Goal: Information Seeking & Learning: Learn about a topic

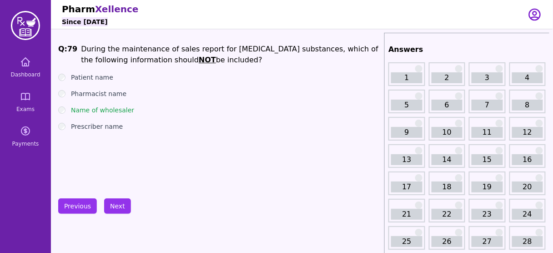
scroll to position [0, 0]
click at [76, 202] on button "Previous" at bounding box center [77, 205] width 39 height 15
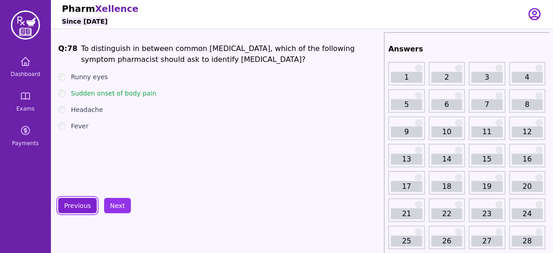
click at [76, 202] on button "Previous" at bounding box center [77, 205] width 39 height 15
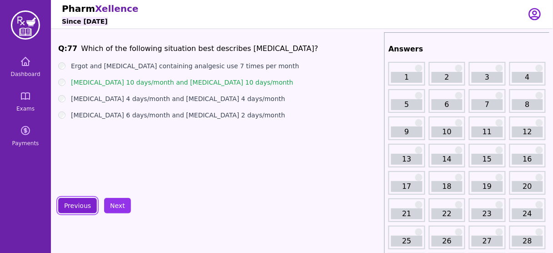
click at [76, 202] on button "Previous" at bounding box center [77, 205] width 39 height 15
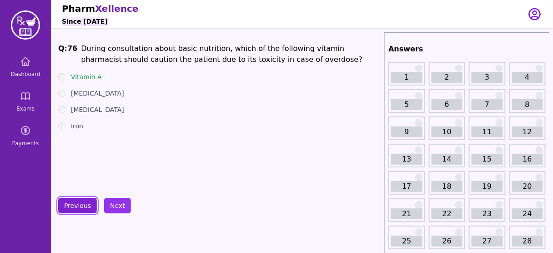
click at [76, 202] on button "Previous" at bounding box center [77, 205] width 39 height 15
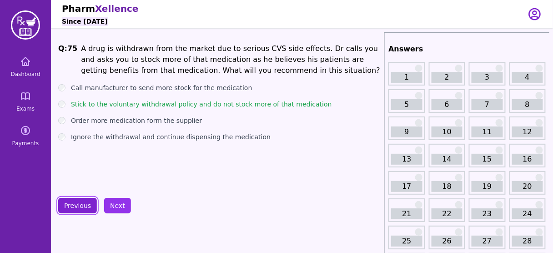
click at [76, 202] on button "Previous" at bounding box center [77, 205] width 39 height 15
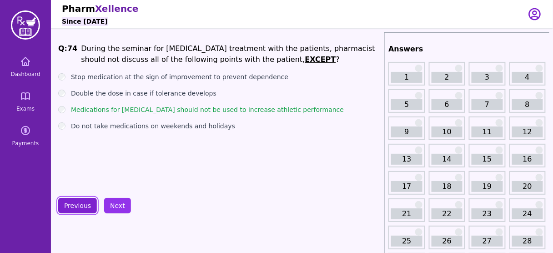
click at [76, 202] on button "Previous" at bounding box center [77, 205] width 39 height 15
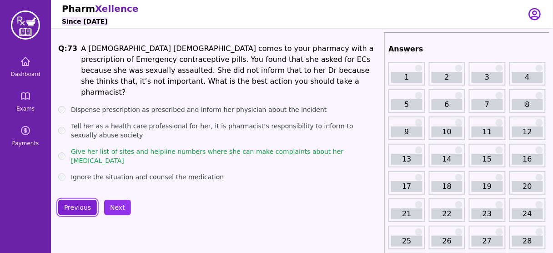
click at [76, 202] on button "Previous" at bounding box center [77, 207] width 39 height 15
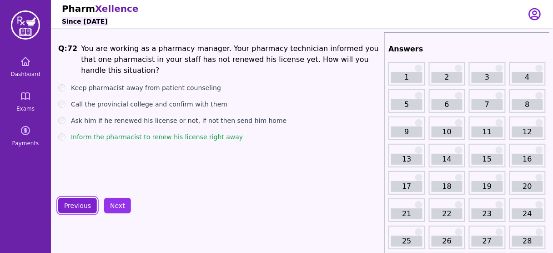
click at [76, 202] on button "Previous" at bounding box center [77, 205] width 39 height 15
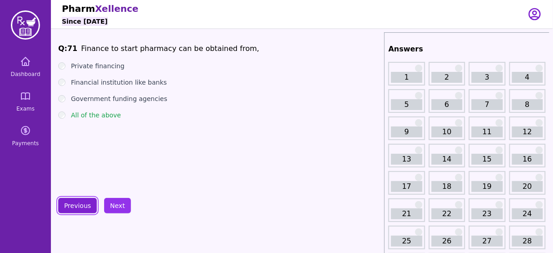
click at [76, 202] on button "Previous" at bounding box center [77, 205] width 39 height 15
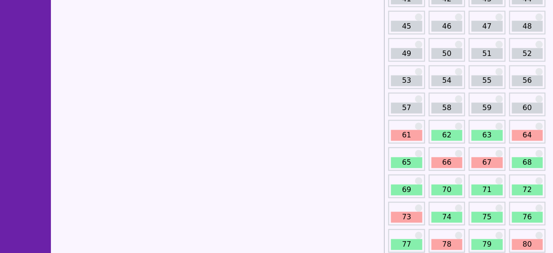
scroll to position [352, 0]
click at [410, 135] on link "61" at bounding box center [406, 135] width 31 height 11
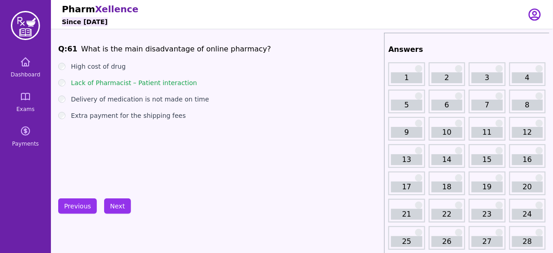
click at [188, 165] on div "Q: 61 What is the main disadvantage of online pharmacy? High cost of drug Lack …" at bounding box center [219, 112] width 322 height 136
click at [112, 207] on button "Next" at bounding box center [117, 205] width 27 height 15
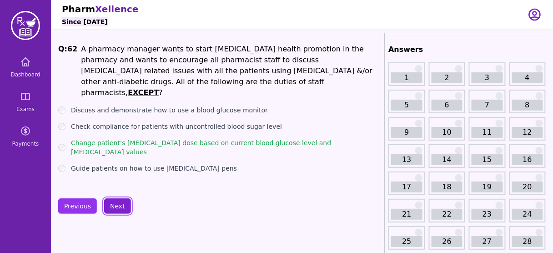
click at [120, 209] on button "Next" at bounding box center [117, 205] width 27 height 15
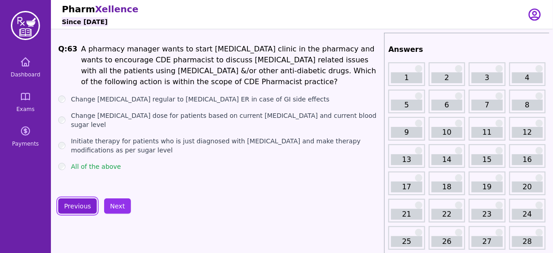
click at [76, 206] on button "Previous" at bounding box center [77, 205] width 39 height 15
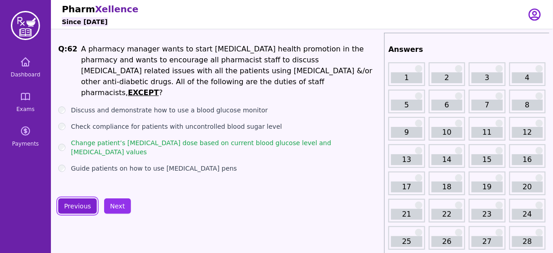
click at [76, 206] on button "Previous" at bounding box center [77, 205] width 39 height 15
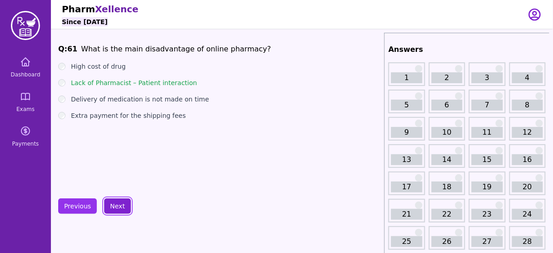
click at [112, 205] on button "Next" at bounding box center [117, 205] width 27 height 15
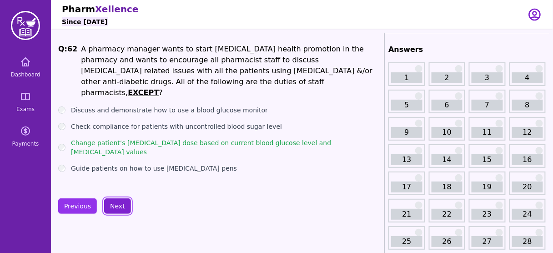
click at [116, 203] on button "Next" at bounding box center [117, 205] width 27 height 15
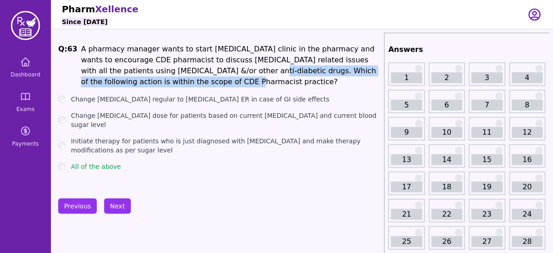
drag, startPoint x: 145, startPoint y: 68, endPoint x: 159, endPoint y: 82, distance: 20.3
click at [159, 82] on li "A pharmacy manager wants to start [MEDICAL_DATA] clinic in the pharmacy and wan…" at bounding box center [231, 66] width 300 height 44
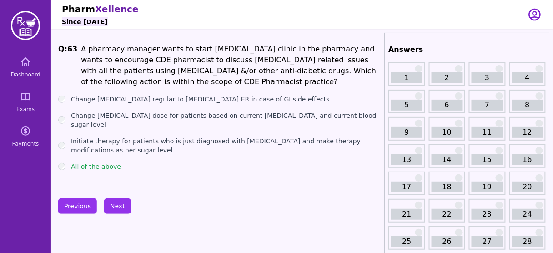
click at [98, 136] on label "Initiate therapy for patients who is just diagnosed with [MEDICAL_DATA] and mak…" at bounding box center [226, 145] width 310 height 18
click at [92, 115] on label "Change [MEDICAL_DATA] dose for patients based on current [MEDICAL_DATA] and cur…" at bounding box center [226, 120] width 310 height 18
drag, startPoint x: 193, startPoint y: 47, endPoint x: 238, endPoint y: 51, distance: 45.7
click at [238, 51] on li "A pharmacy manager wants to start [MEDICAL_DATA] clinic in the pharmacy and wan…" at bounding box center [231, 66] width 300 height 44
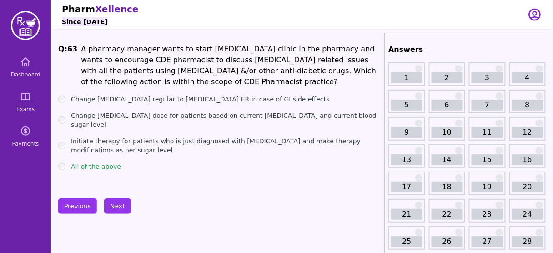
click at [106, 116] on label "Change [MEDICAL_DATA] dose for patients based on current [MEDICAL_DATA] and cur…" at bounding box center [226, 120] width 310 height 18
click at [80, 203] on button "Previous" at bounding box center [77, 205] width 39 height 15
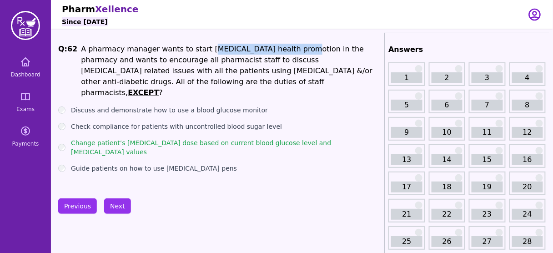
drag, startPoint x: 199, startPoint y: 49, endPoint x: 281, endPoint y: 43, distance: 82.1
click at [281, 44] on li "A pharmacy manager wants to start [MEDICAL_DATA] health promotion in the pharma…" at bounding box center [231, 71] width 300 height 55
click at [116, 211] on button "Next" at bounding box center [117, 205] width 27 height 15
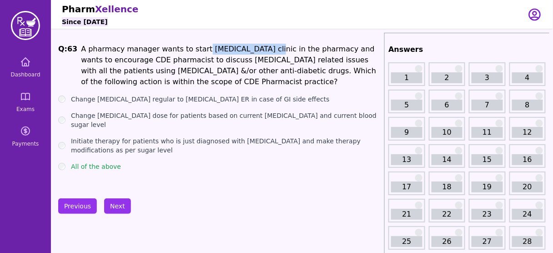
drag, startPoint x: 192, startPoint y: 49, endPoint x: 247, endPoint y: 51, distance: 55.1
click at [247, 51] on li "A pharmacy manager wants to start [MEDICAL_DATA] clinic in the pharmacy and wan…" at bounding box center [231, 66] width 300 height 44
click at [134, 118] on label "Change [MEDICAL_DATA] dose for patients based on current [MEDICAL_DATA] and cur…" at bounding box center [226, 120] width 310 height 18
click at [222, 111] on label "Change [MEDICAL_DATA] dose for patients based on current [MEDICAL_DATA] and cur…" at bounding box center [226, 120] width 310 height 18
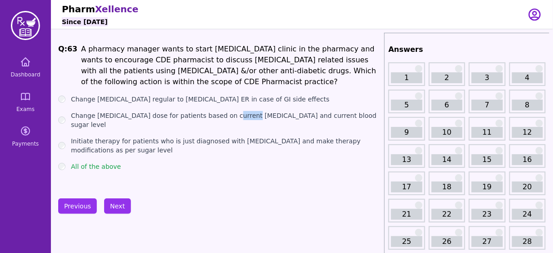
click at [222, 111] on label "Change [MEDICAL_DATA] dose for patients based on current [MEDICAL_DATA] and cur…" at bounding box center [226, 120] width 310 height 18
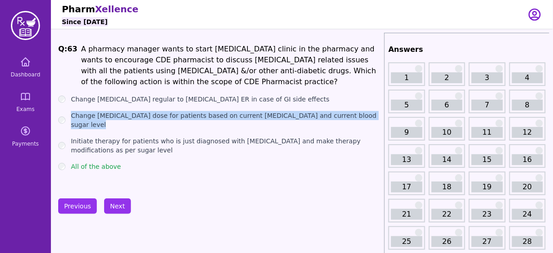
click at [222, 111] on label "Change [MEDICAL_DATA] dose for patients based on current [MEDICAL_DATA] and cur…" at bounding box center [226, 120] width 310 height 18
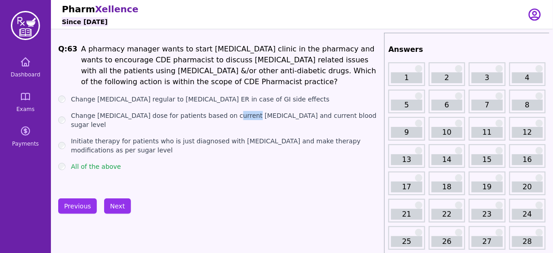
click at [222, 111] on label "Change [MEDICAL_DATA] dose for patients based on current [MEDICAL_DATA] and cur…" at bounding box center [226, 120] width 310 height 18
click at [270, 116] on label "Change [MEDICAL_DATA] dose for patients based on current [MEDICAL_DATA] and cur…" at bounding box center [226, 120] width 310 height 18
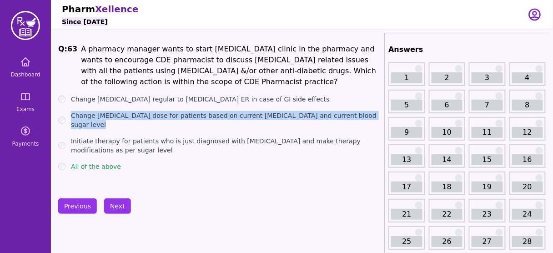
click at [270, 116] on label "Change [MEDICAL_DATA] dose for patients based on current [MEDICAL_DATA] and cur…" at bounding box center [226, 120] width 310 height 18
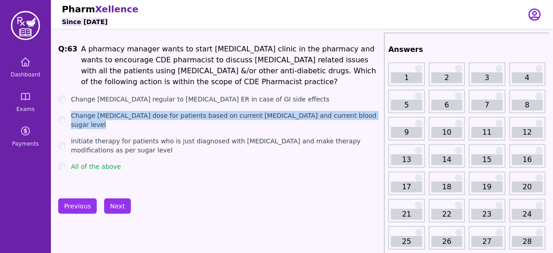
click at [270, 116] on label "Change [MEDICAL_DATA] dose for patients based on current [MEDICAL_DATA] and cur…" at bounding box center [226, 120] width 310 height 18
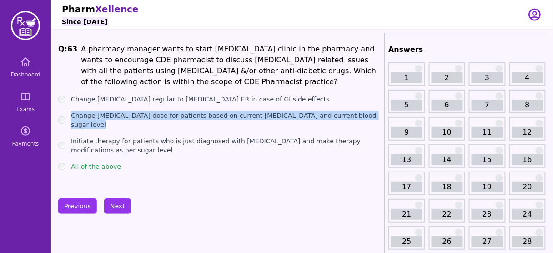
click at [270, 116] on label "Change [MEDICAL_DATA] dose for patients based on current [MEDICAL_DATA] and cur…" at bounding box center [226, 120] width 310 height 18
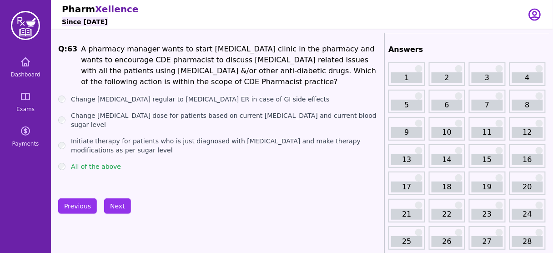
click at [141, 123] on ul "Change [MEDICAL_DATA] regular to [MEDICAL_DATA] ER in case of GI side effects C…" at bounding box center [219, 133] width 322 height 76
click at [134, 136] on label "Initiate therapy for patients who is just diagnosed with [MEDICAL_DATA] and mak…" at bounding box center [226, 145] width 310 height 18
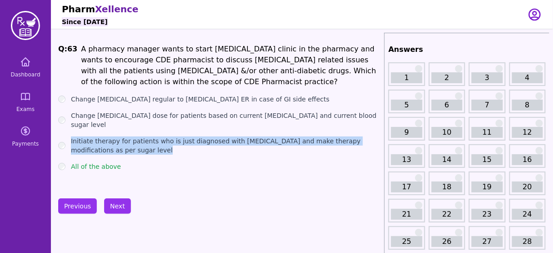
click at [134, 136] on label "Initiate therapy for patients who is just diagnosed with [MEDICAL_DATA] and mak…" at bounding box center [226, 145] width 310 height 18
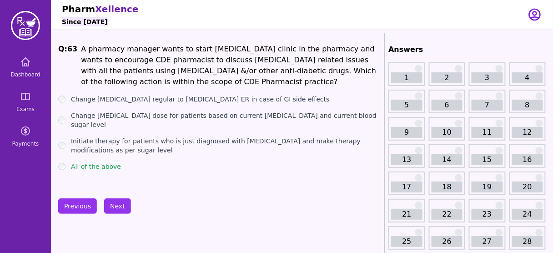
click at [142, 115] on label "Change [MEDICAL_DATA] dose for patients based on current [MEDICAL_DATA] and cur…" at bounding box center [226, 120] width 310 height 18
click at [225, 117] on label "Change [MEDICAL_DATA] dose for patients based on current [MEDICAL_DATA] and cur…" at bounding box center [226, 120] width 310 height 18
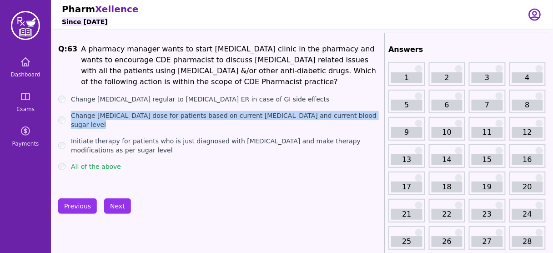
click at [225, 117] on label "Change [MEDICAL_DATA] dose for patients based on current [MEDICAL_DATA] and cur…" at bounding box center [226, 120] width 310 height 18
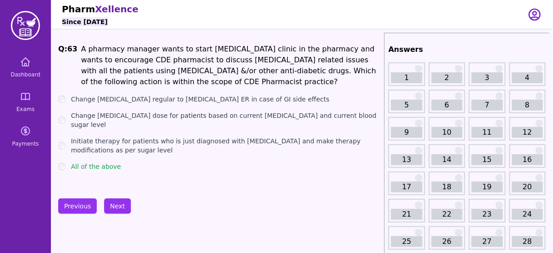
click at [225, 117] on label "Change [MEDICAL_DATA] dose for patients based on current [MEDICAL_DATA] and cur…" at bounding box center [226, 120] width 310 height 18
click at [287, 119] on label "Change [MEDICAL_DATA] dose for patients based on current [MEDICAL_DATA] and cur…" at bounding box center [226, 120] width 310 height 18
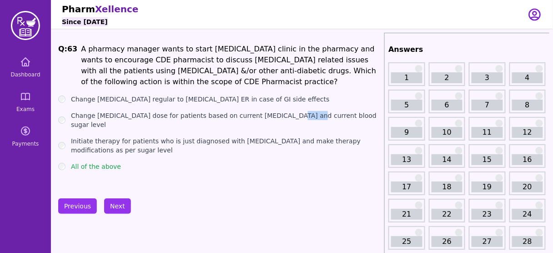
click at [287, 119] on label "Change [MEDICAL_DATA] dose for patients based on current [MEDICAL_DATA] and cur…" at bounding box center [226, 120] width 310 height 18
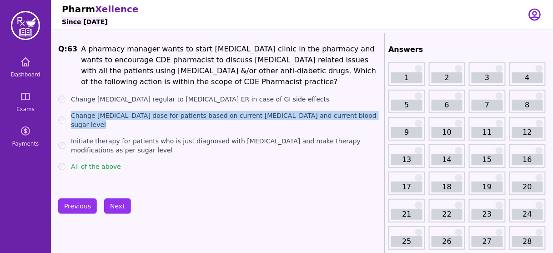
click at [287, 119] on label "Change [MEDICAL_DATA] dose for patients based on current [MEDICAL_DATA] and cur…" at bounding box center [226, 120] width 310 height 18
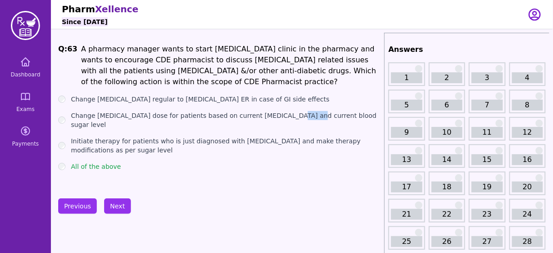
click at [287, 119] on label "Change [MEDICAL_DATA] dose for patients based on current [MEDICAL_DATA] and cur…" at bounding box center [226, 120] width 310 height 18
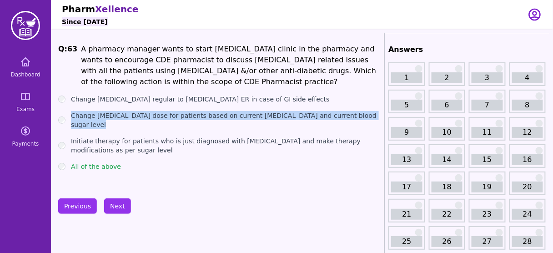
click at [287, 119] on label "Change [MEDICAL_DATA] dose for patients based on current [MEDICAL_DATA] and cur…" at bounding box center [226, 120] width 310 height 18
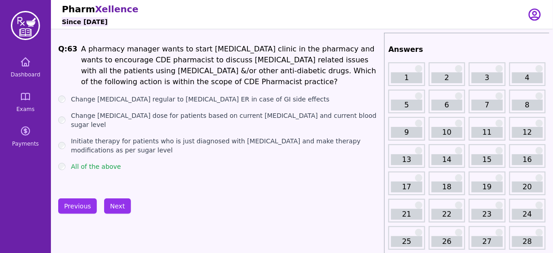
click at [214, 101] on label "Change [MEDICAL_DATA] regular to [MEDICAL_DATA] ER in case of GI side effects" at bounding box center [200, 99] width 259 height 9
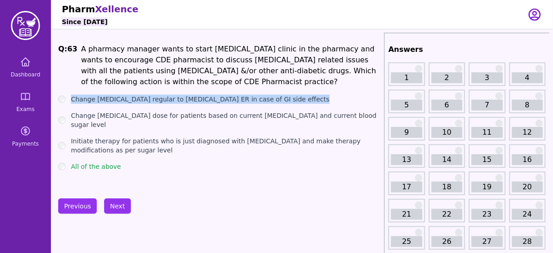
click at [214, 101] on label "Change [MEDICAL_DATA] regular to [MEDICAL_DATA] ER in case of GI side effects" at bounding box center [200, 99] width 259 height 9
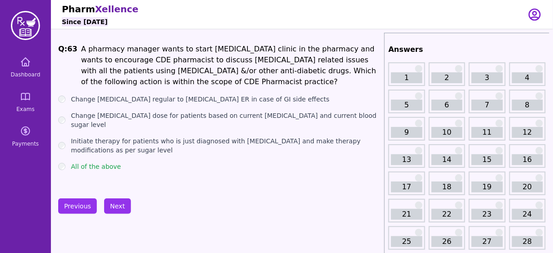
click at [188, 106] on ul "Change [MEDICAL_DATA] regular to [MEDICAL_DATA] ER in case of GI side effects C…" at bounding box center [219, 133] width 322 height 76
click at [170, 101] on label "Change [MEDICAL_DATA] regular to [MEDICAL_DATA] ER in case of GI side effects" at bounding box center [200, 99] width 259 height 9
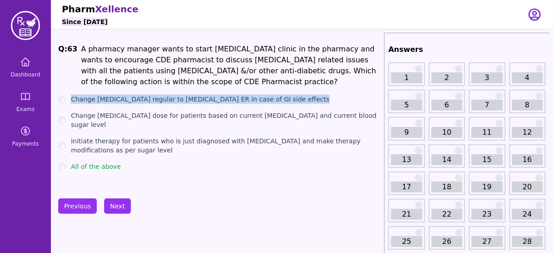
click at [170, 101] on label "Change [MEDICAL_DATA] regular to [MEDICAL_DATA] ER in case of GI side effects" at bounding box center [200, 99] width 259 height 9
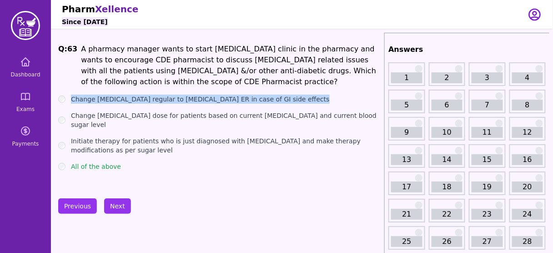
click at [170, 101] on label "Change [MEDICAL_DATA] regular to [MEDICAL_DATA] ER in case of GI side effects" at bounding box center [200, 99] width 259 height 9
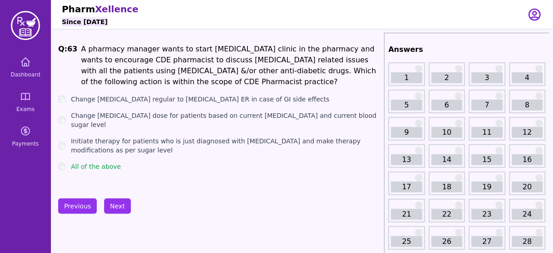
click at [171, 136] on label "Initiate therapy for patients who is just diagnosed with [MEDICAL_DATA] and mak…" at bounding box center [226, 145] width 310 height 18
click at [100, 136] on label "Initiate therapy for patients who is just diagnosed with [MEDICAL_DATA] and mak…" at bounding box center [226, 145] width 310 height 18
click at [65, 120] on div "Change [MEDICAL_DATA] dose for patients based on current [MEDICAL_DATA] and cur…" at bounding box center [219, 120] width 322 height 18
click at [119, 207] on button "Next" at bounding box center [117, 205] width 27 height 15
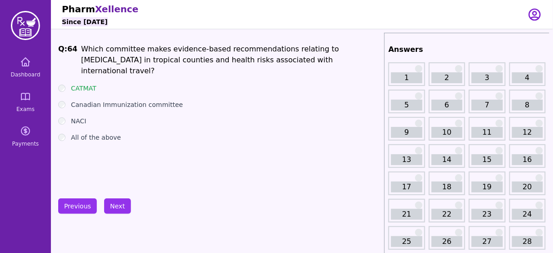
click at [133, 100] on label "Canadian Immunization committee" at bounding box center [127, 104] width 112 height 9
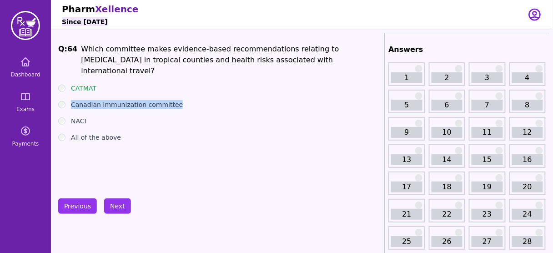
click at [133, 100] on label "Canadian Immunization committee" at bounding box center [127, 104] width 112 height 9
click at [113, 207] on button "Next" at bounding box center [117, 205] width 27 height 15
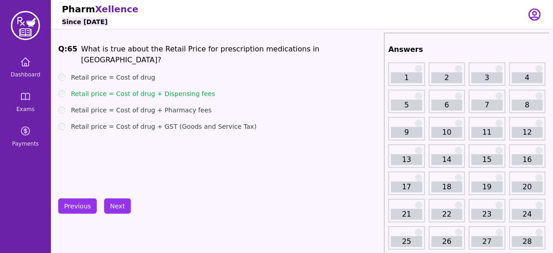
click at [124, 205] on button "Next" at bounding box center [117, 205] width 27 height 15
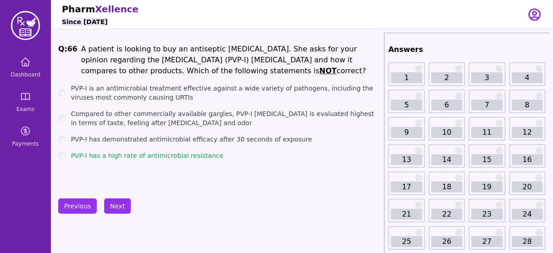
click at [115, 201] on button "Next" at bounding box center [117, 205] width 27 height 15
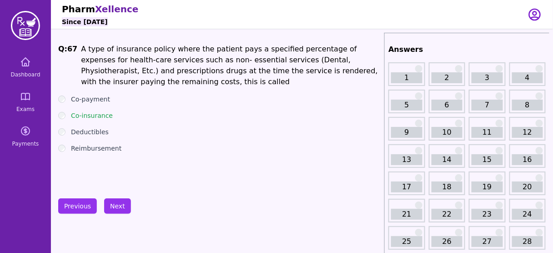
click at [297, 51] on li "A type of insurance policy where the patient pays a specified percentage of exp…" at bounding box center [231, 66] width 300 height 44
click at [119, 203] on button "Next" at bounding box center [117, 205] width 27 height 15
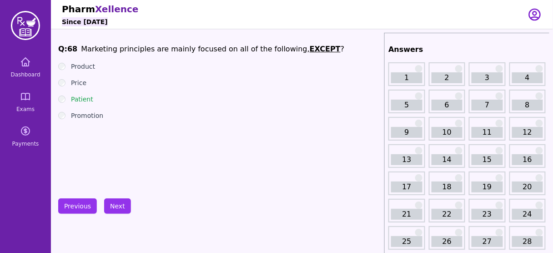
click at [180, 48] on li "Marketing principles are mainly focused on all of the following, EXCEPT ?" at bounding box center [212, 49] width 263 height 11
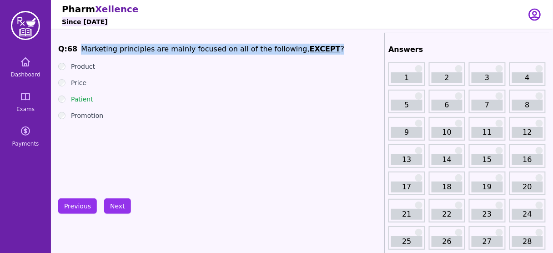
click at [180, 48] on li "Marketing principles are mainly focused on all of the following, EXCEPT ?" at bounding box center [212, 49] width 263 height 11
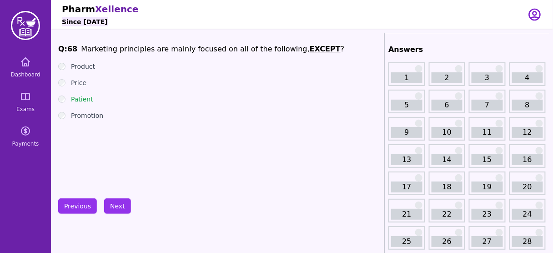
click at [191, 109] on ul "Product Price Patient Promotion" at bounding box center [219, 91] width 322 height 58
click at [130, 47] on li "Marketing principles are mainly focused on all of the following, EXCEPT ?" at bounding box center [212, 49] width 263 height 11
click at [103, 48] on li "Marketing principles are mainly focused on all of the following, EXCEPT ?" at bounding box center [212, 49] width 263 height 11
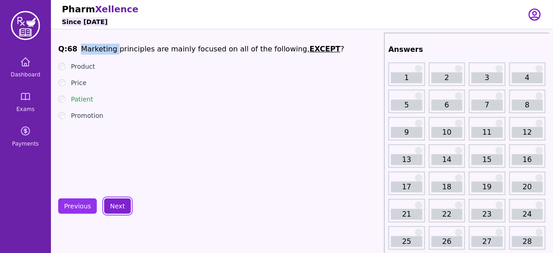
click at [121, 206] on button "Next" at bounding box center [117, 205] width 27 height 15
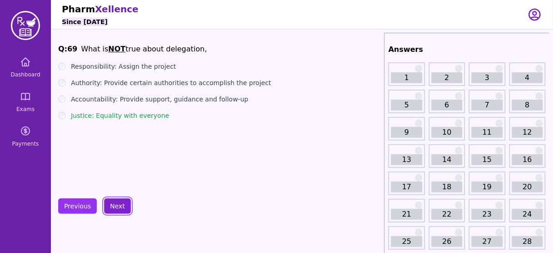
click at [118, 206] on button "Next" at bounding box center [117, 205] width 27 height 15
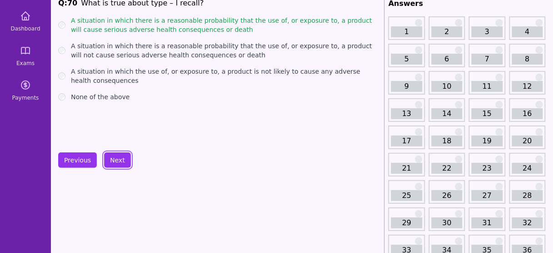
scroll to position [46, 0]
click at [116, 154] on button "Next" at bounding box center [117, 159] width 27 height 15
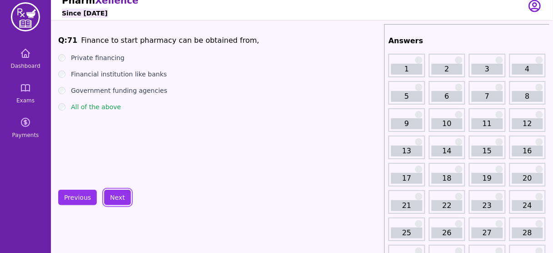
scroll to position [8, 0]
click at [120, 193] on button "Next" at bounding box center [117, 197] width 27 height 15
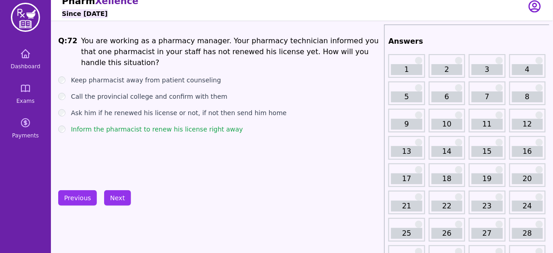
click at [111, 108] on label "Ask him if he renewed his license or not, if not then send him home" at bounding box center [179, 112] width 216 height 9
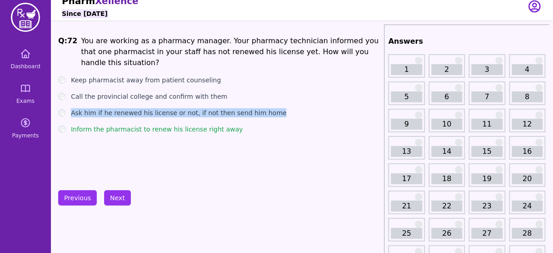
click at [111, 108] on label "Ask him if he renewed his license or not, if not then send him home" at bounding box center [179, 112] width 216 height 9
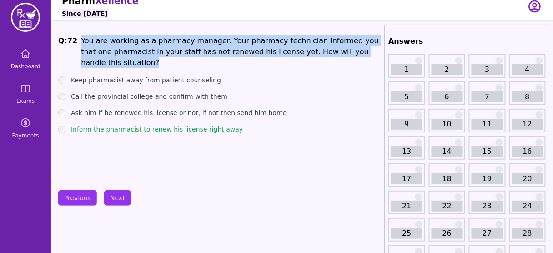
drag, startPoint x: 78, startPoint y: 41, endPoint x: 371, endPoint y: 48, distance: 293.0
click at [371, 48] on li "You are working as a pharmacy manager. Your pharmacy technician informed you th…" at bounding box center [231, 51] width 300 height 33
copy li "You are working as a pharmacy manager. Your pharmacy technician informed you th…"
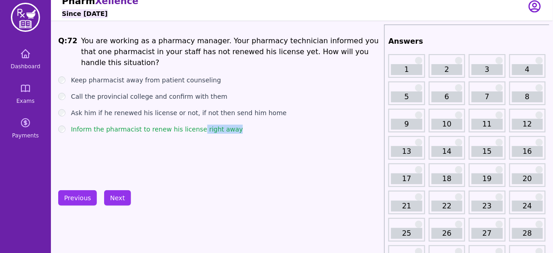
drag, startPoint x: 235, startPoint y: 119, endPoint x: 194, endPoint y: 116, distance: 41.5
click at [194, 125] on div "Inform the pharmacist to renew his license right away" at bounding box center [219, 129] width 322 height 9
click at [184, 108] on label "Ask him if he renewed his license or not, if not then send him home" at bounding box center [179, 112] width 216 height 9
click at [127, 106] on ul "Keep pharmacist away from patient counseling Call the provincial college and co…" at bounding box center [219, 104] width 322 height 58
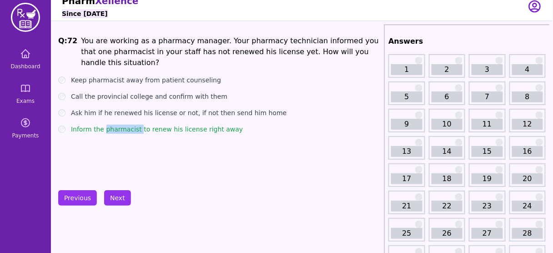
click at [127, 106] on ul "Keep pharmacist away from patient counseling Call the provincial college and co…" at bounding box center [219, 104] width 322 height 58
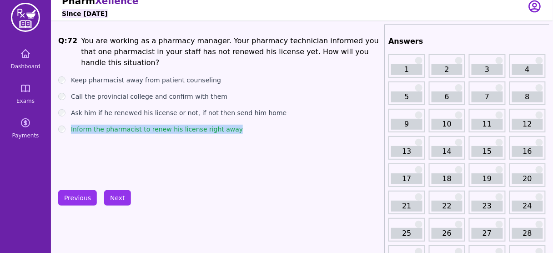
click at [127, 106] on ul "Keep pharmacist away from patient counseling Call the provincial college and co…" at bounding box center [219, 104] width 322 height 58
click at [200, 126] on div "Q: 72 You are working as a pharmacy manager. Your pharmacy technician informed …" at bounding box center [219, 103] width 322 height 136
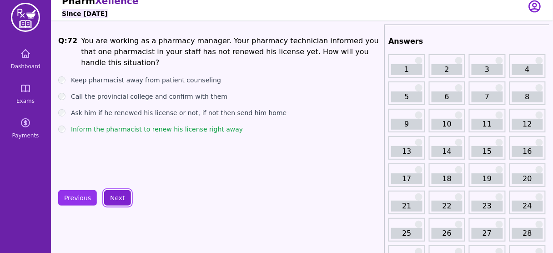
click at [114, 199] on button "Next" at bounding box center [117, 197] width 27 height 15
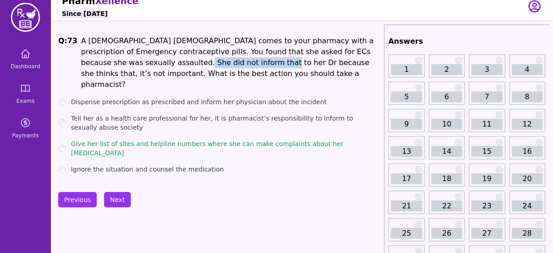
drag, startPoint x: 198, startPoint y: 66, endPoint x: 121, endPoint y: 57, distance: 77.4
click at [121, 57] on li "A [DEMOGRAPHIC_DATA] [DEMOGRAPHIC_DATA] comes to your pharmacy with a prescript…" at bounding box center [231, 62] width 300 height 55
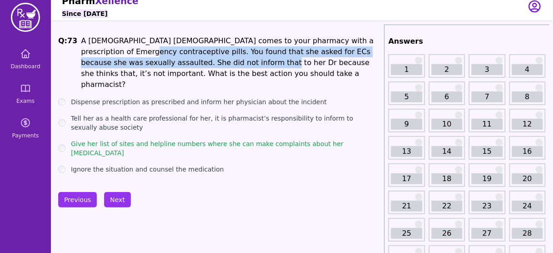
click at [161, 67] on li "A [DEMOGRAPHIC_DATA] [DEMOGRAPHIC_DATA] comes to your pharmacy with a prescript…" at bounding box center [231, 62] width 300 height 55
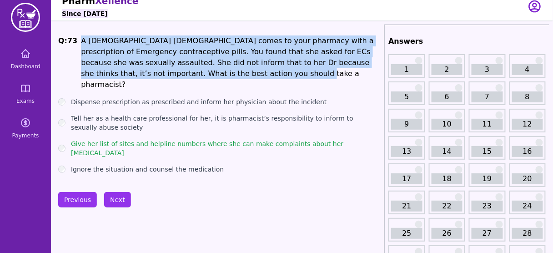
drag, startPoint x: 196, startPoint y: 76, endPoint x: 76, endPoint y: 42, distance: 124.8
click at [76, 42] on span "Q: 73 A [DEMOGRAPHIC_DATA] [DEMOGRAPHIC_DATA] comes to your pharmacy with a pre…" at bounding box center [219, 62] width 322 height 55
copy li "A [DEMOGRAPHIC_DATA] [DEMOGRAPHIC_DATA] comes to your pharmacy with a prescript…"
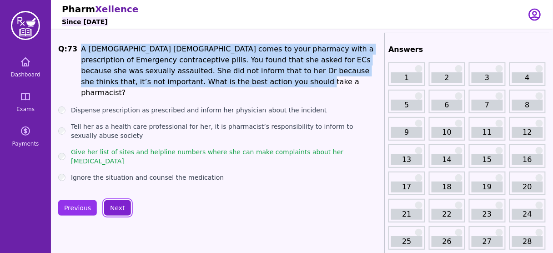
click at [120, 202] on button "Next" at bounding box center [117, 207] width 27 height 15
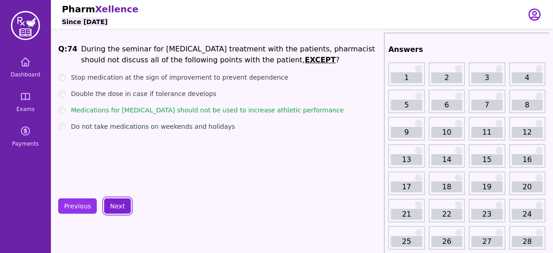
click at [116, 201] on button "Next" at bounding box center [117, 205] width 27 height 15
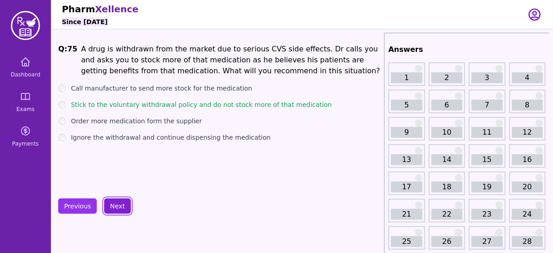
click at [114, 198] on button "Next" at bounding box center [117, 205] width 27 height 15
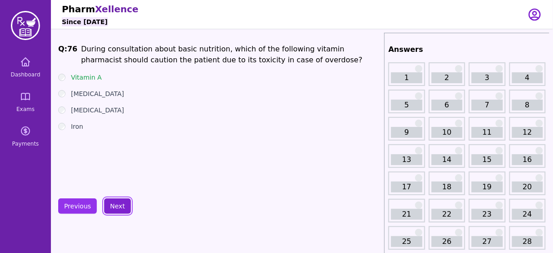
click at [114, 206] on button "Next" at bounding box center [117, 205] width 27 height 15
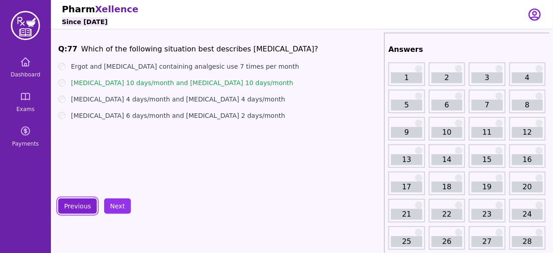
click at [81, 211] on button "Previous" at bounding box center [77, 205] width 39 height 15
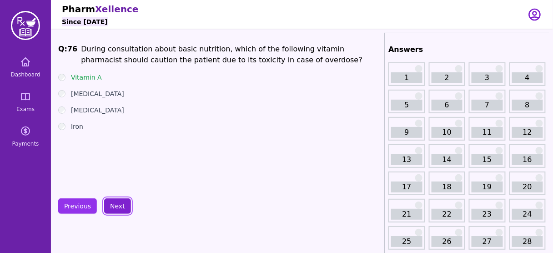
click at [114, 202] on button "Next" at bounding box center [117, 205] width 27 height 15
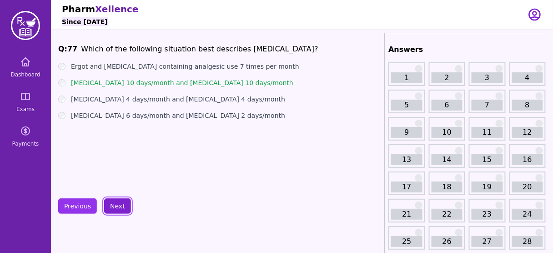
click at [114, 202] on button "Next" at bounding box center [117, 205] width 27 height 15
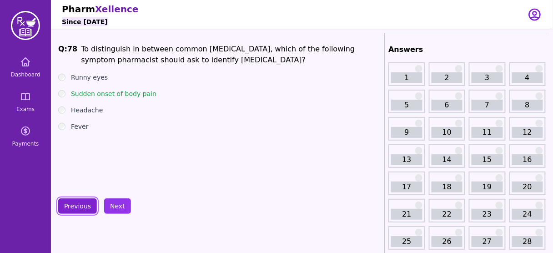
click at [67, 206] on button "Previous" at bounding box center [77, 205] width 39 height 15
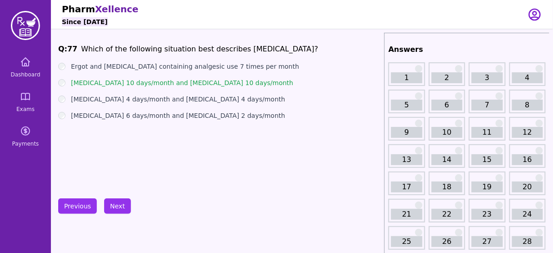
click at [154, 80] on label "[MEDICAL_DATA] 10 days/month and [MEDICAL_DATA] 10 days/month" at bounding box center [182, 82] width 222 height 9
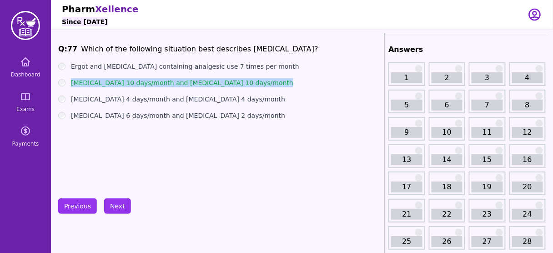
click at [154, 80] on label "[MEDICAL_DATA] 10 days/month and [MEDICAL_DATA] 10 days/month" at bounding box center [182, 82] width 222 height 9
click at [113, 202] on button "Next" at bounding box center [117, 205] width 27 height 15
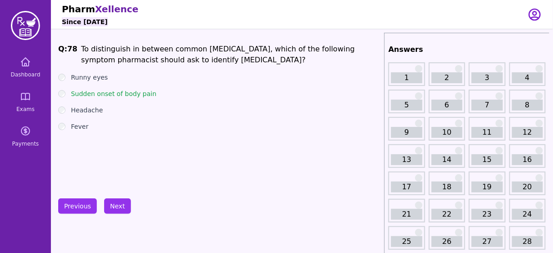
click at [100, 101] on ul "Runny eyes Sudden onset of body pain Headache Fever" at bounding box center [219, 102] width 322 height 58
drag, startPoint x: 158, startPoint y: 91, endPoint x: 69, endPoint y: 94, distance: 89.2
click at [69, 94] on div "Sudden onset of body pain" at bounding box center [219, 93] width 322 height 9
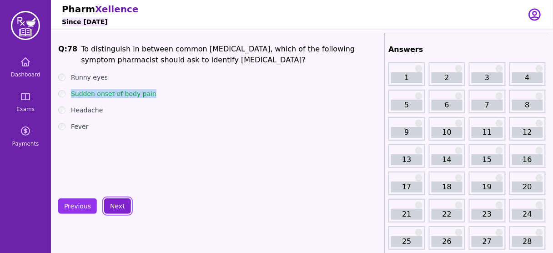
click at [113, 200] on button "Next" at bounding box center [117, 205] width 27 height 15
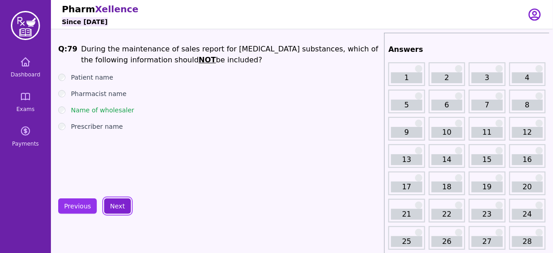
click at [113, 200] on button "Next" at bounding box center [117, 205] width 27 height 15
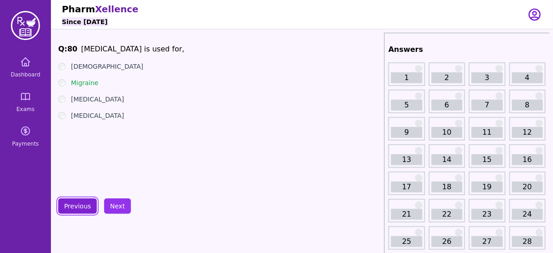
click at [81, 208] on button "Previous" at bounding box center [77, 205] width 39 height 15
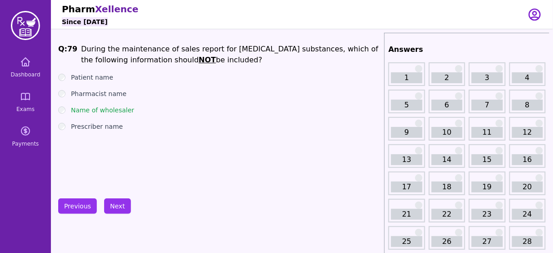
click at [179, 50] on li "During the maintenance of sales report for [MEDICAL_DATA] substances, which of …" at bounding box center [231, 55] width 300 height 22
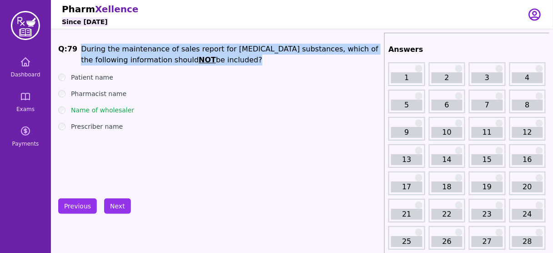
click at [179, 50] on li "During the maintenance of sales report for [MEDICAL_DATA] substances, which of …" at bounding box center [231, 55] width 300 height 22
click at [176, 51] on li "During the maintenance of sales report for [MEDICAL_DATA] substances, which of …" at bounding box center [231, 55] width 300 height 22
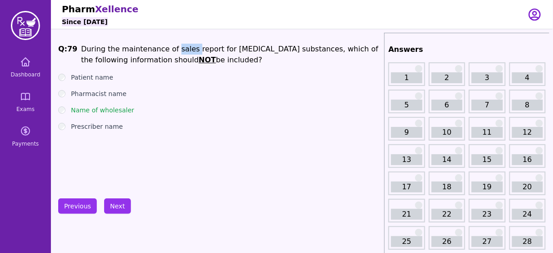
click at [176, 51] on li "During the maintenance of sales report for [MEDICAL_DATA] substances, which of …" at bounding box center [231, 55] width 300 height 22
click at [121, 202] on button "Next" at bounding box center [117, 205] width 27 height 15
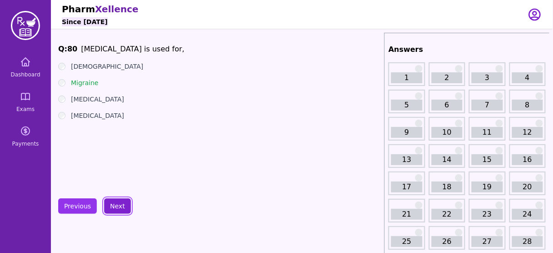
click at [113, 200] on button "Next" at bounding box center [117, 205] width 27 height 15
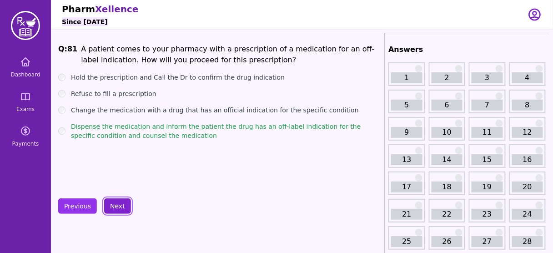
click at [113, 200] on button "Next" at bounding box center [117, 205] width 27 height 15
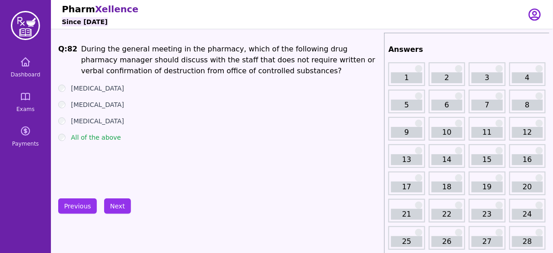
click at [143, 68] on li "During the general meeting in the pharmacy, which of the following drug pharmac…" at bounding box center [231, 60] width 300 height 33
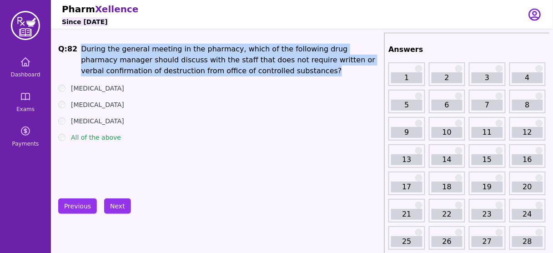
click at [143, 68] on li "During the general meeting in the pharmacy, which of the following drug pharmac…" at bounding box center [231, 60] width 300 height 33
click at [196, 73] on li "During the general meeting in the pharmacy, which of the following drug pharmac…" at bounding box center [231, 60] width 300 height 33
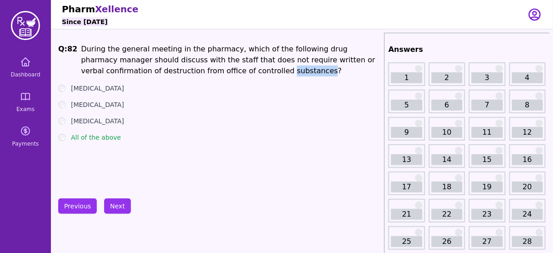
click at [196, 73] on li "During the general meeting in the pharmacy, which of the following drug pharmac…" at bounding box center [231, 60] width 300 height 33
click at [114, 206] on button "Next" at bounding box center [117, 205] width 27 height 15
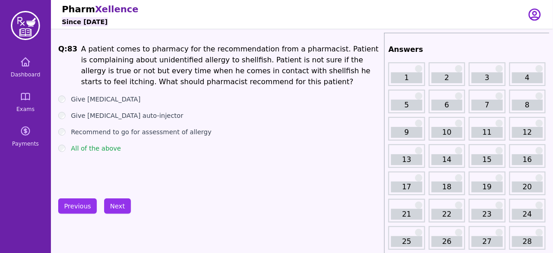
click at [329, 64] on li "A patient comes to pharmacy for the recommendation from a pharmacist. Patient i…" at bounding box center [231, 66] width 300 height 44
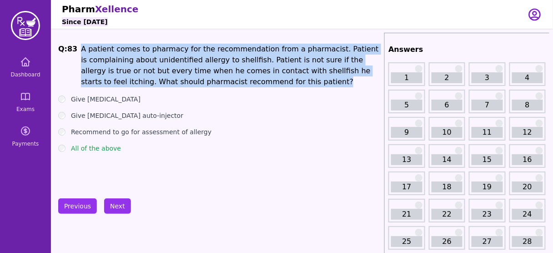
click at [329, 64] on li "A patient comes to pharmacy for the recommendation from a pharmacist. Patient i…" at bounding box center [231, 66] width 300 height 44
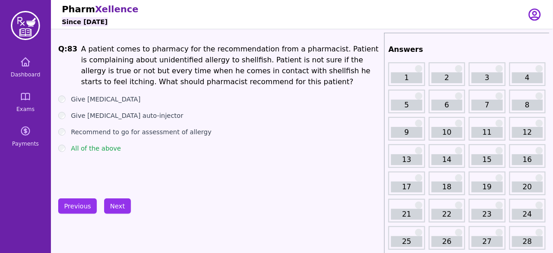
click at [111, 103] on label "Give [MEDICAL_DATA]" at bounding box center [106, 99] width 70 height 9
click at [115, 207] on button "Next" at bounding box center [117, 205] width 27 height 15
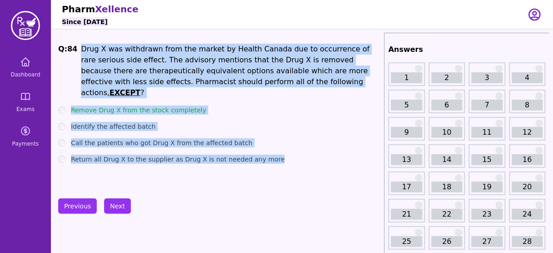
drag, startPoint x: 271, startPoint y: 150, endPoint x: 76, endPoint y: 50, distance: 218.0
click at [76, 50] on div "Q: 84 Drug X was withdrawn from the market by Health Canada due to occurrence o…" at bounding box center [219, 112] width 322 height 136
copy div "Drug X was withdrawn from the market by Health Canada due to occurrence of rare…"
click at [276, 138] on div "Call the patients who got Drug X from the affected batch" at bounding box center [219, 142] width 322 height 9
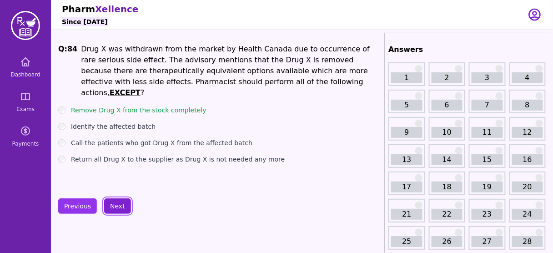
click at [113, 209] on button "Next" at bounding box center [117, 205] width 27 height 15
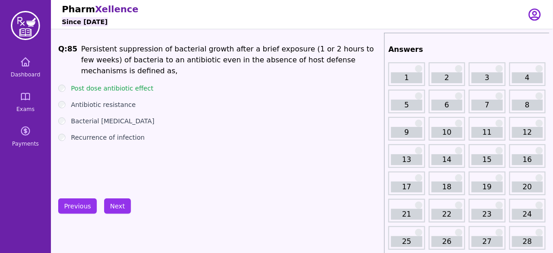
click at [136, 50] on li "Persistent suppression of bacterial growth after a brief exposure (1 or 2 hours…" at bounding box center [231, 60] width 300 height 33
click at [118, 204] on button "Next" at bounding box center [117, 205] width 27 height 15
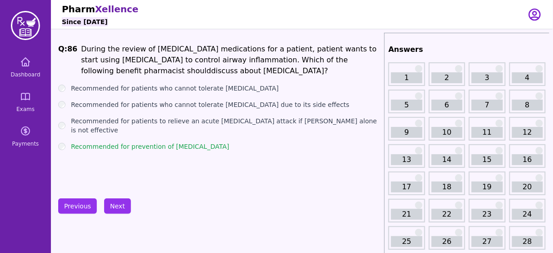
click at [207, 142] on label "Recommended for prevention of [MEDICAL_DATA]" at bounding box center [150, 146] width 158 height 9
click at [116, 203] on button "Next" at bounding box center [117, 205] width 27 height 15
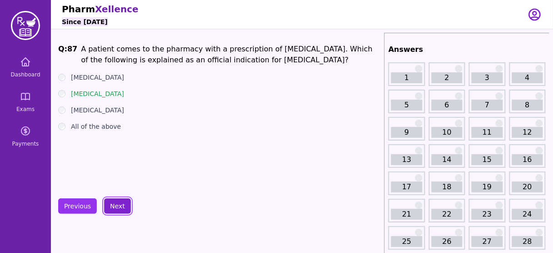
click at [124, 206] on button "Next" at bounding box center [117, 205] width 27 height 15
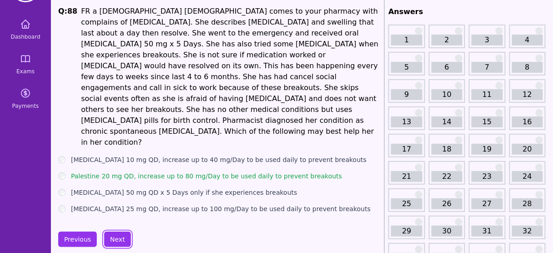
scroll to position [40, 0]
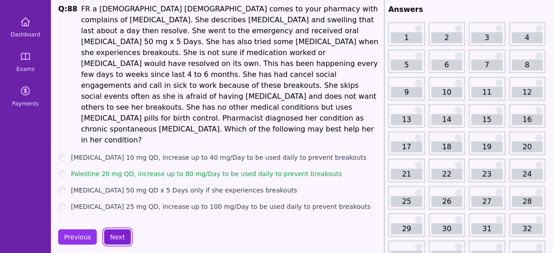
click at [118, 229] on button "Next" at bounding box center [117, 236] width 27 height 15
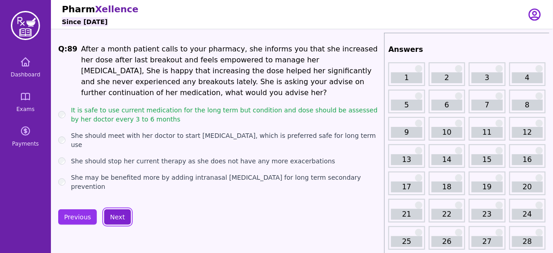
click at [115, 209] on button "Next" at bounding box center [117, 216] width 27 height 15
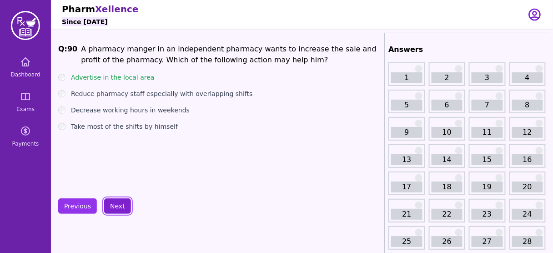
click at [115, 207] on button "Next" at bounding box center [117, 205] width 27 height 15
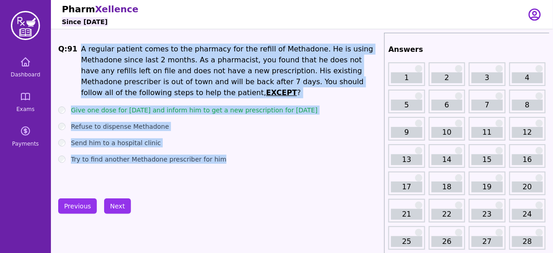
drag, startPoint x: 77, startPoint y: 45, endPoint x: 230, endPoint y: 156, distance: 189.1
click at [230, 156] on div "Q: 91 A regular patient comes to the pharmacy for the refill of Methadone. He i…" at bounding box center [219, 112] width 322 height 136
copy div "A regular patient comes to the pharmacy for the refill of Methadone. He is usin…"
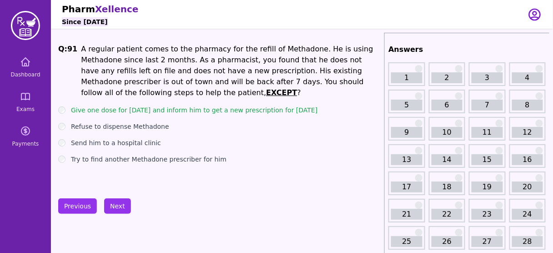
click at [65, 106] on div "Give one dose for [DATE] and inform him to get a new prescription for [DATE]" at bounding box center [219, 110] width 322 height 9
click at [121, 208] on button "Next" at bounding box center [117, 205] width 27 height 15
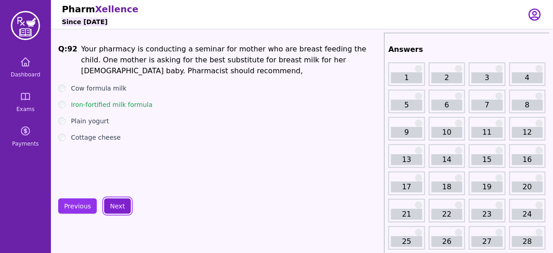
click at [117, 205] on button "Next" at bounding box center [117, 205] width 27 height 15
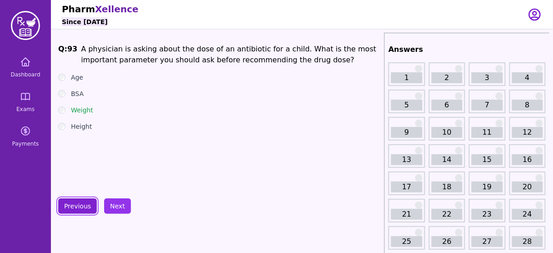
click at [85, 206] on button "Previous" at bounding box center [77, 205] width 39 height 15
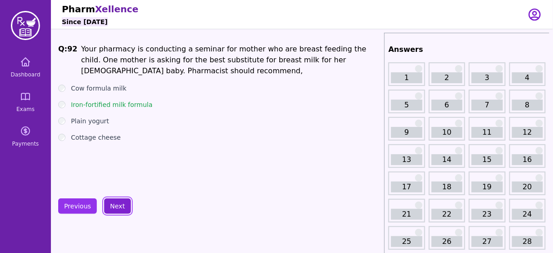
click at [115, 200] on button "Next" at bounding box center [117, 205] width 27 height 15
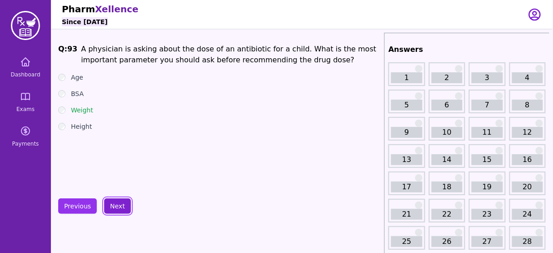
click at [115, 200] on button "Next" at bounding box center [117, 205] width 27 height 15
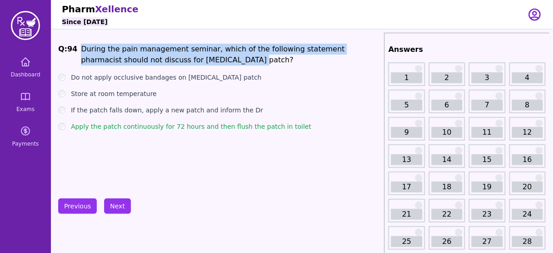
drag, startPoint x: 177, startPoint y: 60, endPoint x: 78, endPoint y: 48, distance: 99.3
click at [81, 48] on li "During the pain management seminar, which of the following statement pharmacist…" at bounding box center [231, 55] width 300 height 22
copy li "During the pain management seminar, which of the following statement pharmacist…"
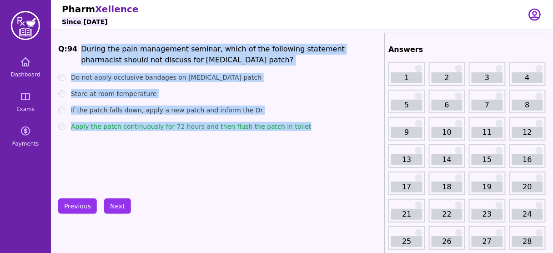
drag, startPoint x: 290, startPoint y: 126, endPoint x: 75, endPoint y: 41, distance: 231.3
copy div "During the pain management seminar, which of the following statement pharmacist…"
click at [146, 148] on div "Q: 94 During the pain management seminar, which of the following statement phar…" at bounding box center [219, 112] width 322 height 136
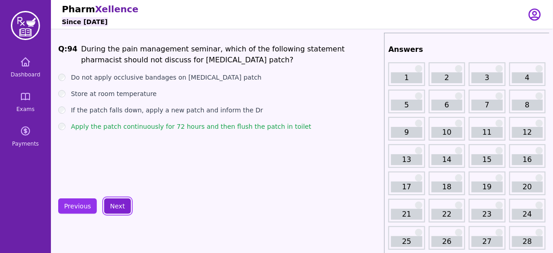
click at [116, 198] on button "Next" at bounding box center [117, 205] width 27 height 15
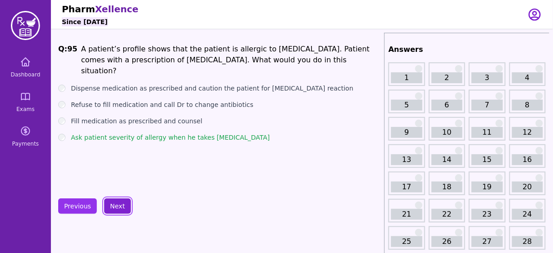
click at [111, 199] on button "Next" at bounding box center [117, 205] width 27 height 15
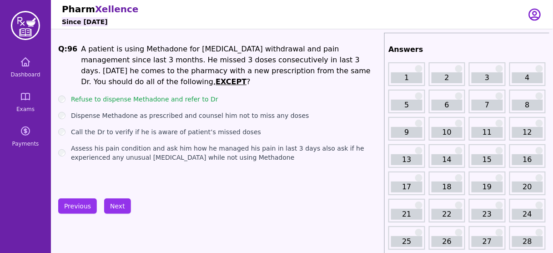
click at [261, 72] on li "A patient is using Methadone for [MEDICAL_DATA] withdrawal and pain management …" at bounding box center [231, 66] width 300 height 44
click at [116, 201] on button "Next" at bounding box center [117, 205] width 27 height 15
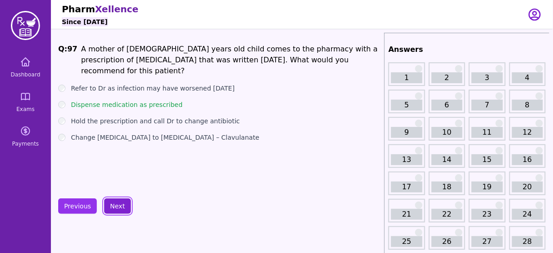
click at [112, 207] on button "Next" at bounding box center [117, 205] width 27 height 15
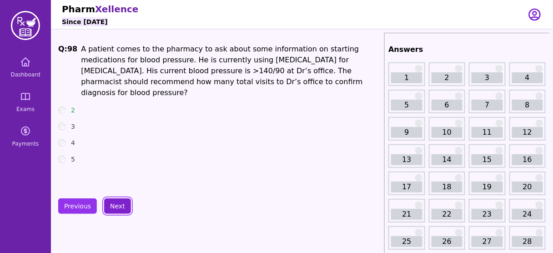
click at [113, 204] on button "Next" at bounding box center [117, 205] width 27 height 15
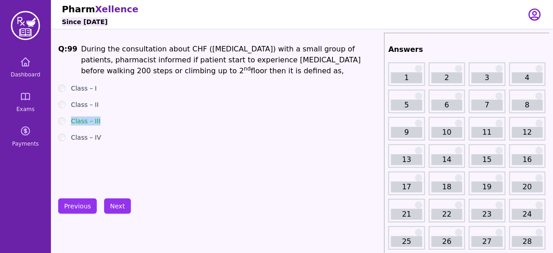
drag, startPoint x: 102, startPoint y: 121, endPoint x: 72, endPoint y: 121, distance: 30.0
click at [72, 121] on div "Class – III" at bounding box center [219, 120] width 322 height 9
click at [178, 72] on li "During the consultation about CHF ([MEDICAL_DATA]) with a small group of patien…" at bounding box center [231, 60] width 300 height 33
click at [98, 136] on div "Class – IV" at bounding box center [219, 137] width 322 height 9
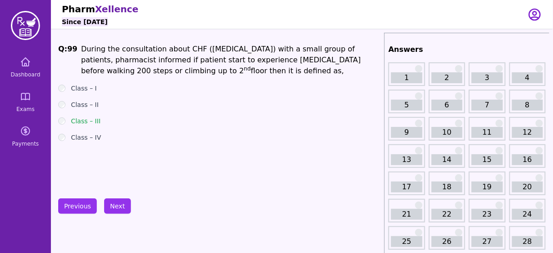
click at [98, 136] on div "Class – IV" at bounding box center [219, 137] width 322 height 9
drag, startPoint x: 153, startPoint y: 71, endPoint x: 280, endPoint y: 76, distance: 127.0
click at [280, 76] on li "During the consultation about CHF ([MEDICAL_DATA]) with a small group of patien…" at bounding box center [231, 60] width 300 height 33
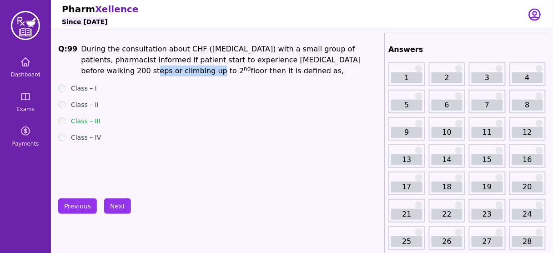
drag, startPoint x: 322, startPoint y: 61, endPoint x: 94, endPoint y: 72, distance: 228.1
click at [94, 72] on li "During the consultation about CHF ([MEDICAL_DATA]) with a small group of patien…" at bounding box center [231, 60] width 300 height 33
drag, startPoint x: 303, startPoint y: 63, endPoint x: 96, endPoint y: 70, distance: 207.0
click at [96, 70] on li "During the consultation about CHF ([MEDICAL_DATA]) with a small group of patien…" at bounding box center [231, 60] width 300 height 33
click at [245, 133] on div "Class – IV" at bounding box center [219, 137] width 322 height 9
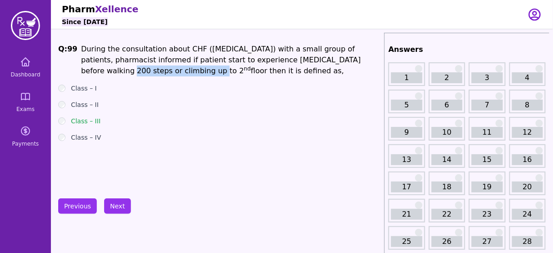
drag, startPoint x: 302, startPoint y: 60, endPoint x: 95, endPoint y: 71, distance: 206.3
click at [95, 71] on li "During the consultation about CHF ([MEDICAL_DATA]) with a small group of patien…" at bounding box center [231, 60] width 300 height 33
click at [136, 72] on li "During the consultation about CHF ([MEDICAL_DATA]) with a small group of patien…" at bounding box center [231, 60] width 300 height 33
drag, startPoint x: 153, startPoint y: 71, endPoint x: 182, endPoint y: 71, distance: 29.6
click at [182, 71] on li "During the consultation about CHF ([MEDICAL_DATA]) with a small group of patien…" at bounding box center [231, 60] width 300 height 33
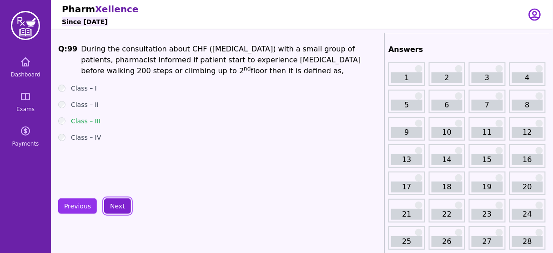
click at [115, 209] on button "Next" at bounding box center [117, 205] width 27 height 15
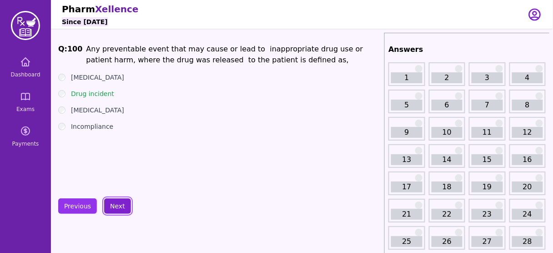
click at [111, 205] on button "Next" at bounding box center [117, 205] width 27 height 15
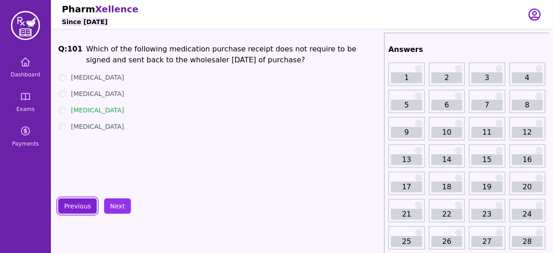
click at [76, 203] on button "Previous" at bounding box center [77, 205] width 39 height 15
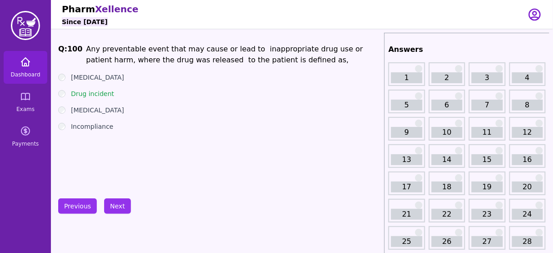
click at [28, 71] on span "Dashboard" at bounding box center [25, 74] width 30 height 7
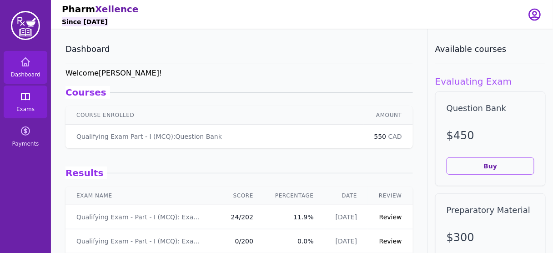
click at [16, 99] on link "Exams" at bounding box center [26, 101] width 44 height 33
